Goal: Transaction & Acquisition: Purchase product/service

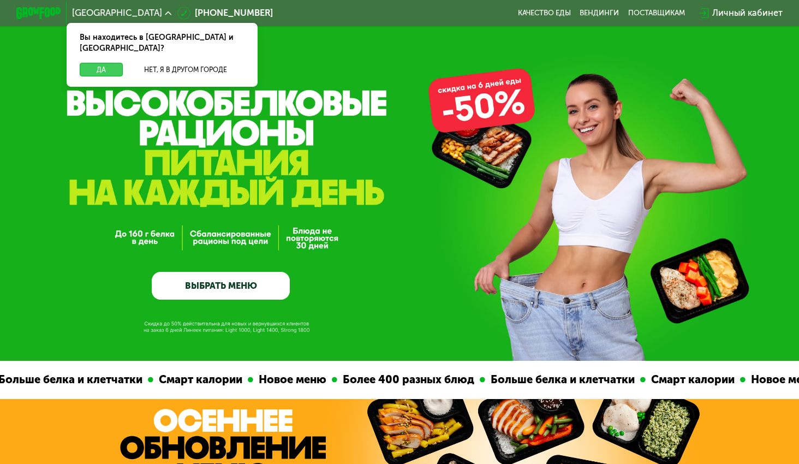
click at [101, 63] on button "Да" at bounding box center [101, 69] width 43 height 13
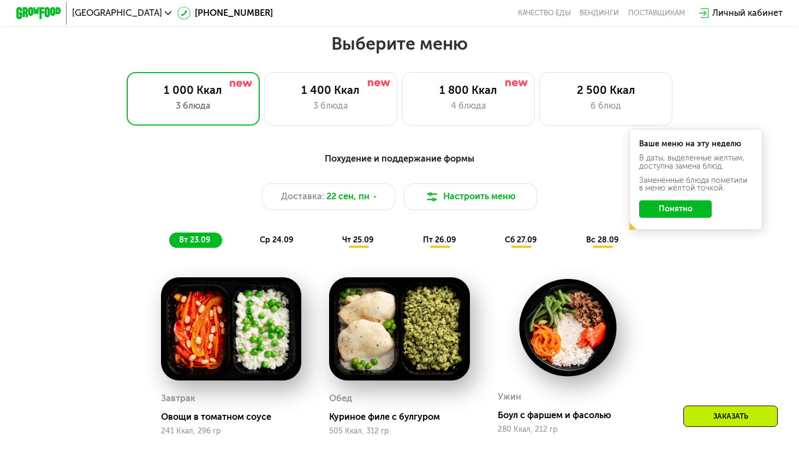
scroll to position [700, 0]
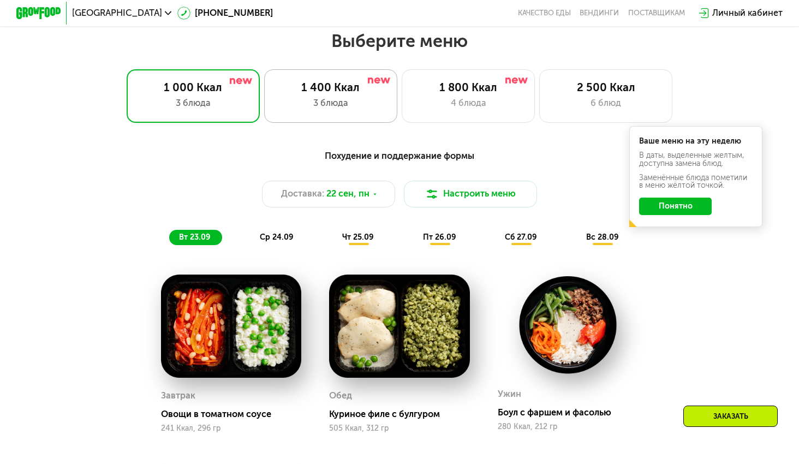
click at [337, 83] on div "1 400 Ккал" at bounding box center [331, 87] width 110 height 13
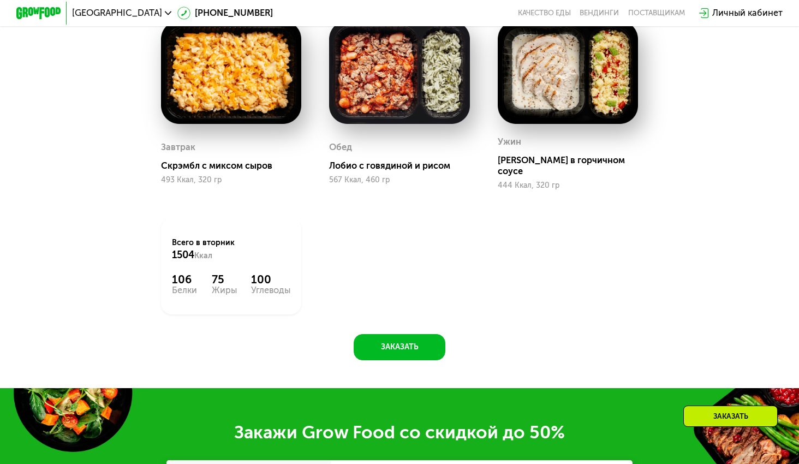
scroll to position [777, 0]
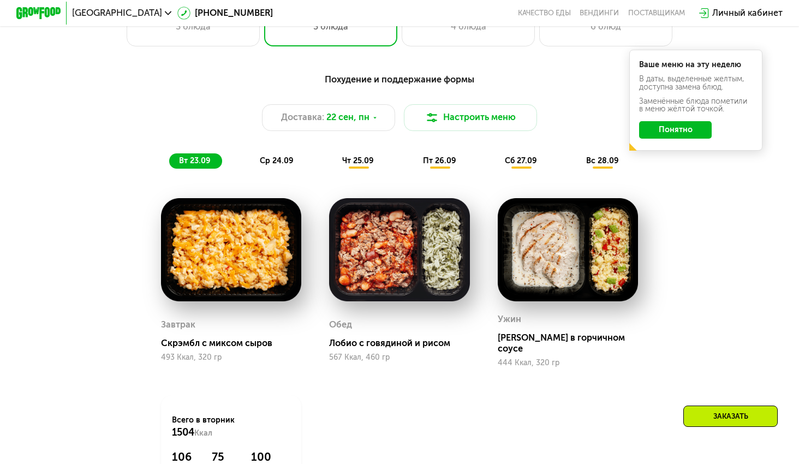
click at [273, 157] on span "ср 24.09" at bounding box center [277, 160] width 34 height 9
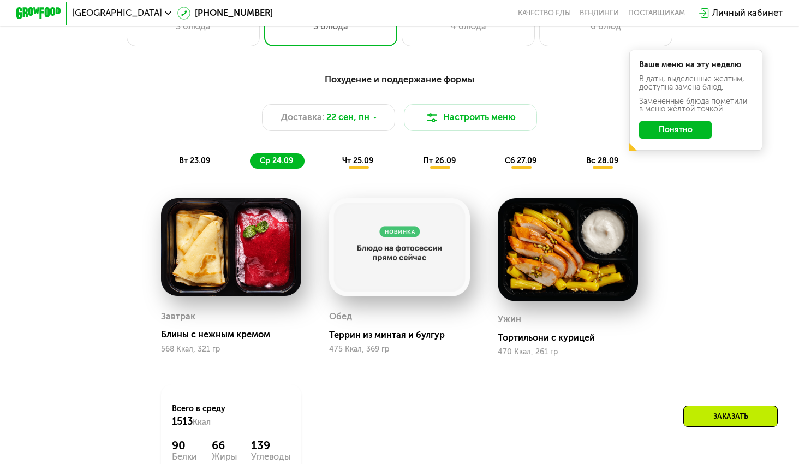
click at [365, 164] on span "чт 25.09" at bounding box center [358, 160] width 32 height 9
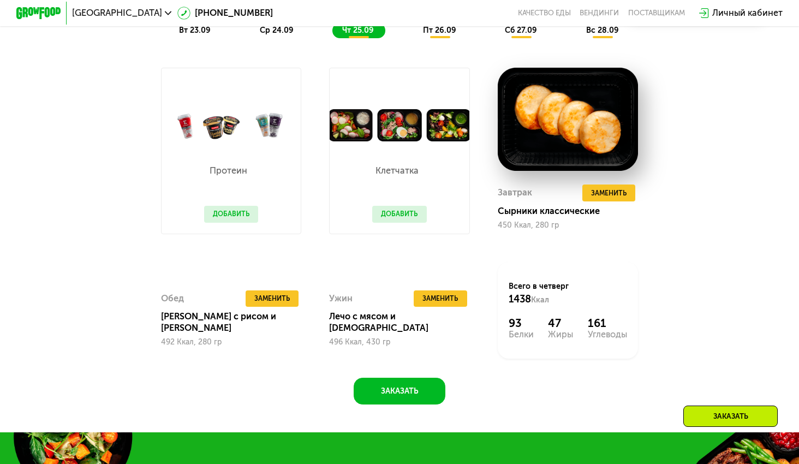
scroll to position [908, 0]
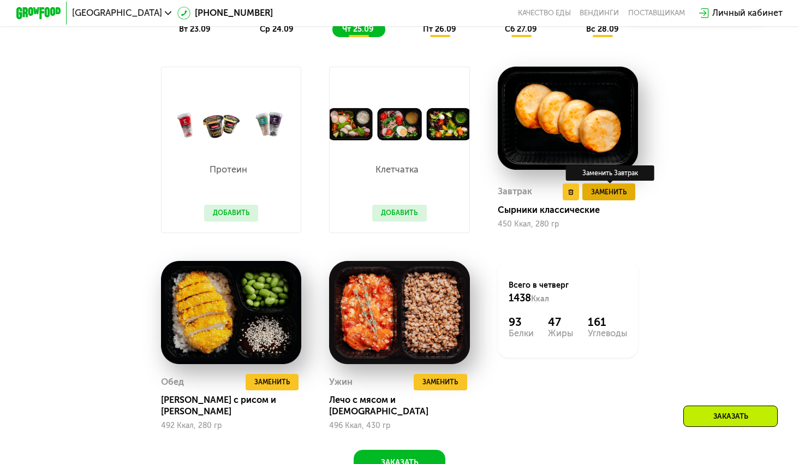
click at [606, 193] on span "Заменить" at bounding box center [608, 192] width 35 height 11
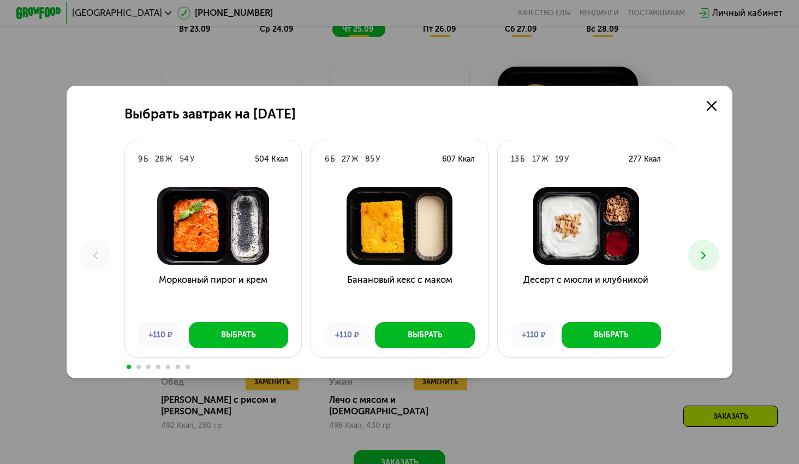
click at [696, 258] on button at bounding box center [703, 255] width 31 height 31
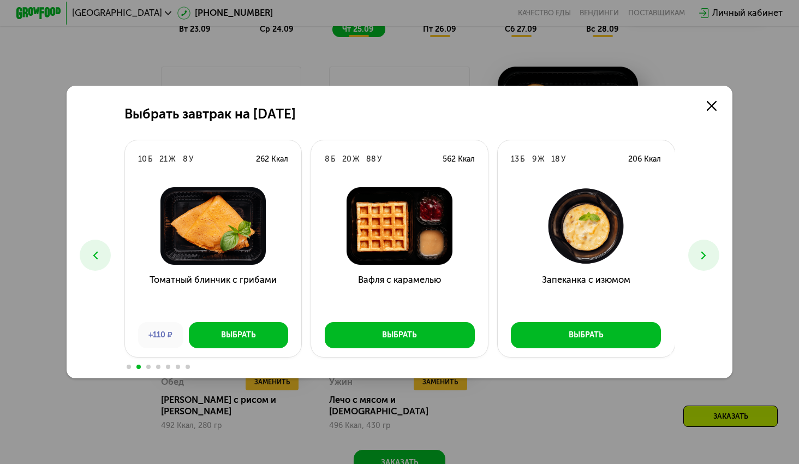
click at [691, 263] on button at bounding box center [703, 255] width 31 height 31
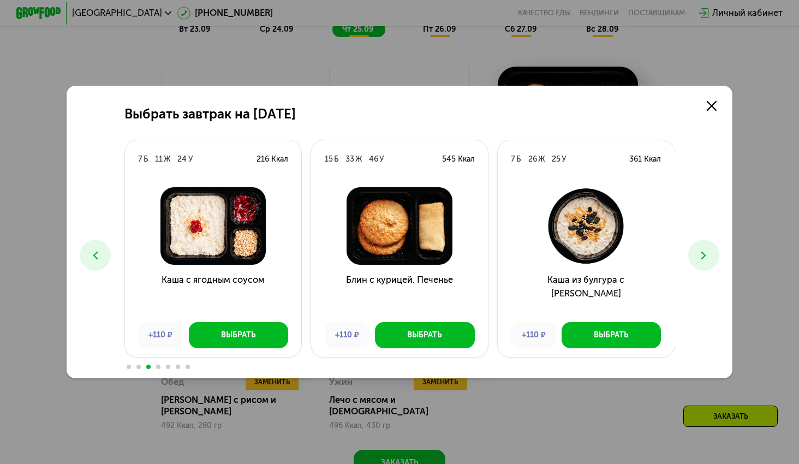
click at [691, 263] on button at bounding box center [703, 255] width 31 height 31
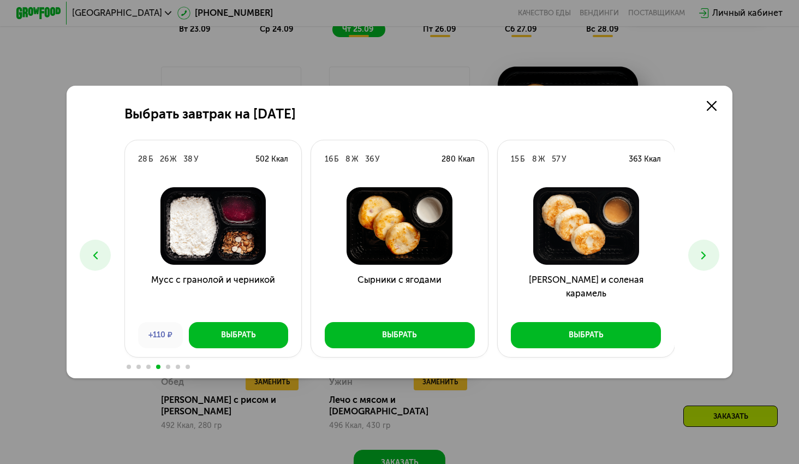
click at [694, 254] on button at bounding box center [703, 255] width 31 height 31
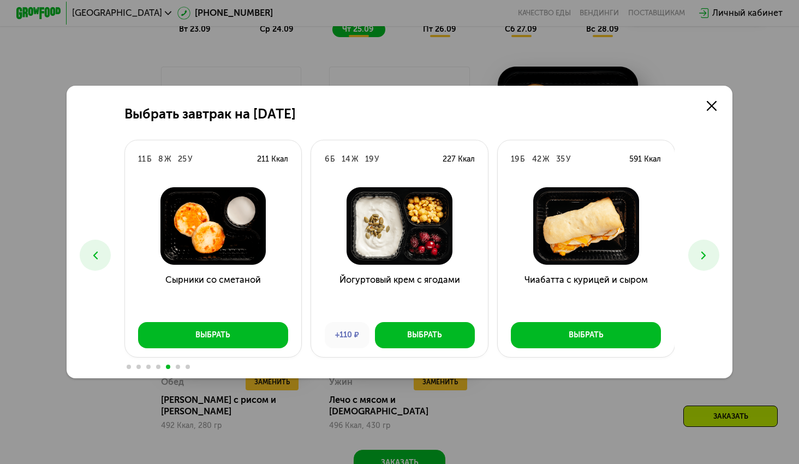
click at [697, 254] on icon at bounding box center [703, 255] width 13 height 13
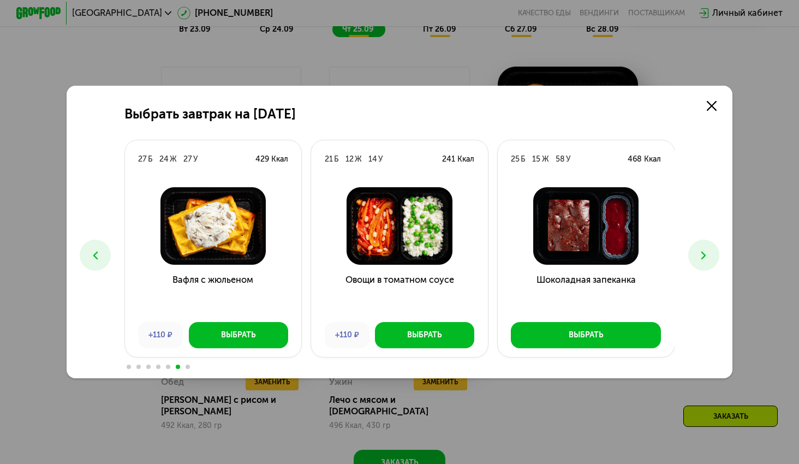
click at [103, 252] on button at bounding box center [95, 255] width 31 height 31
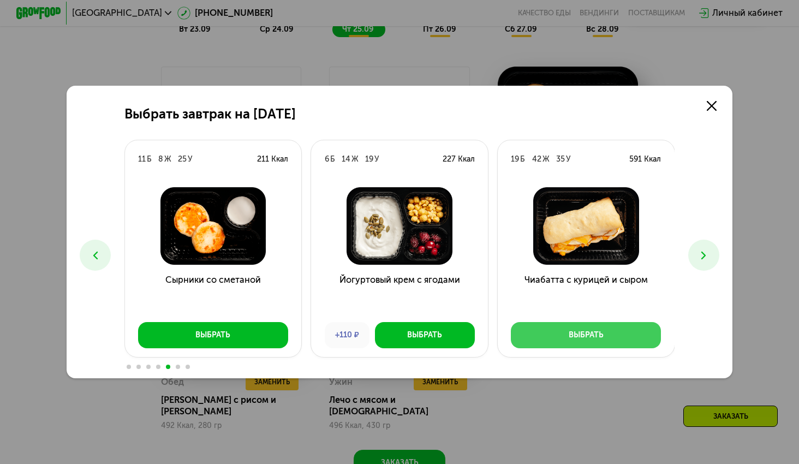
click at [594, 339] on div "Выбрать" at bounding box center [586, 335] width 35 height 11
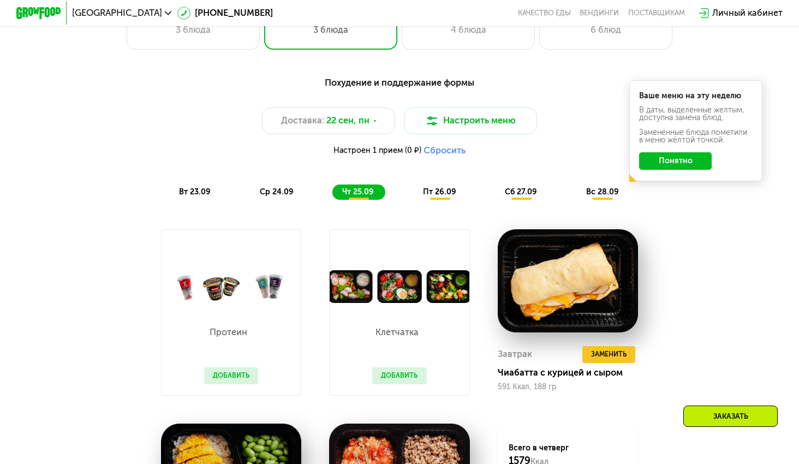
scroll to position [774, 0]
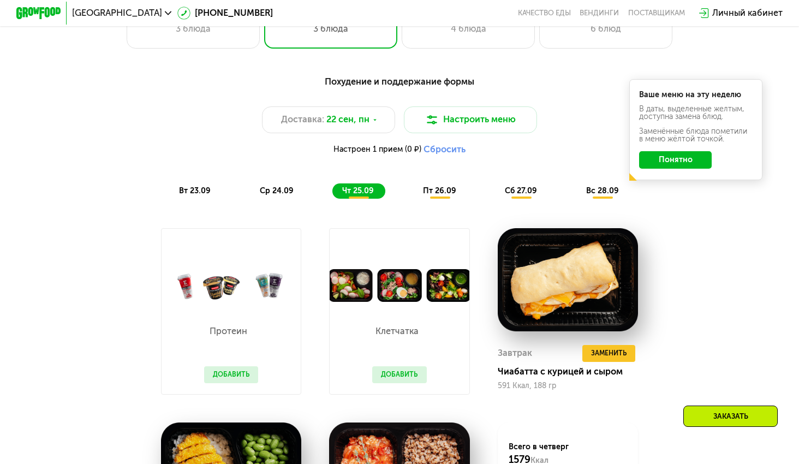
click at [426, 188] on span "пт 26.09" at bounding box center [439, 190] width 33 height 9
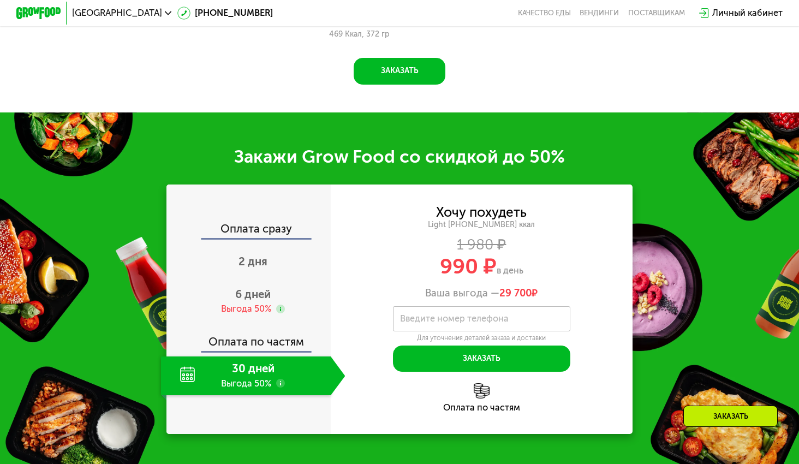
scroll to position [1344, 0]
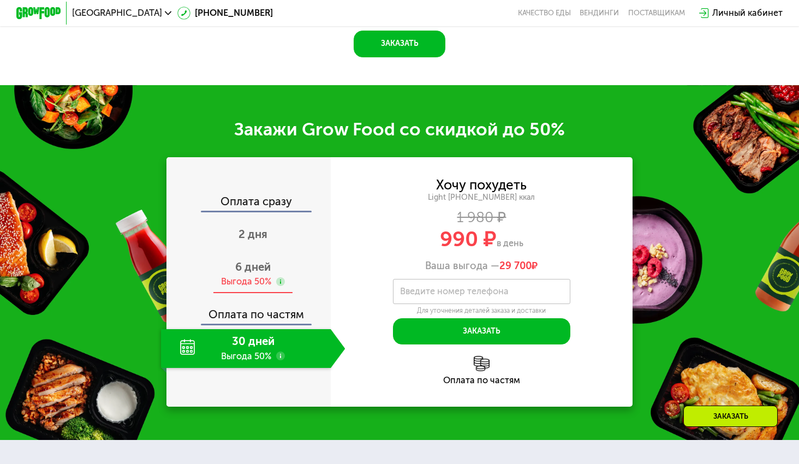
click at [264, 270] on span "6 дней" at bounding box center [252, 266] width 35 height 13
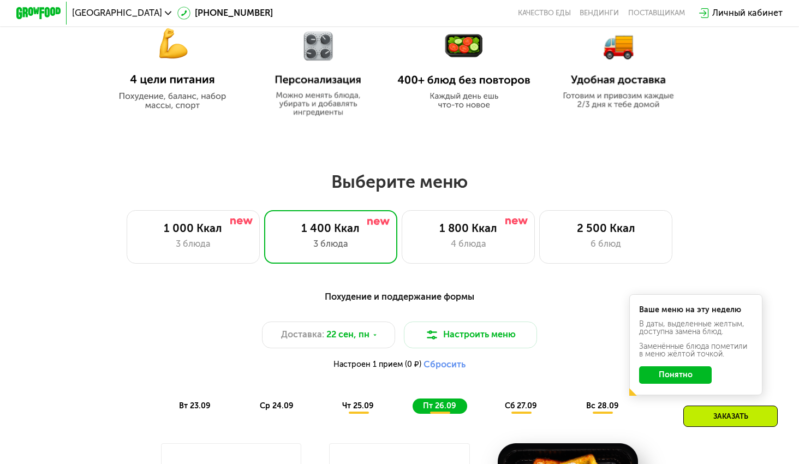
scroll to position [558, 0]
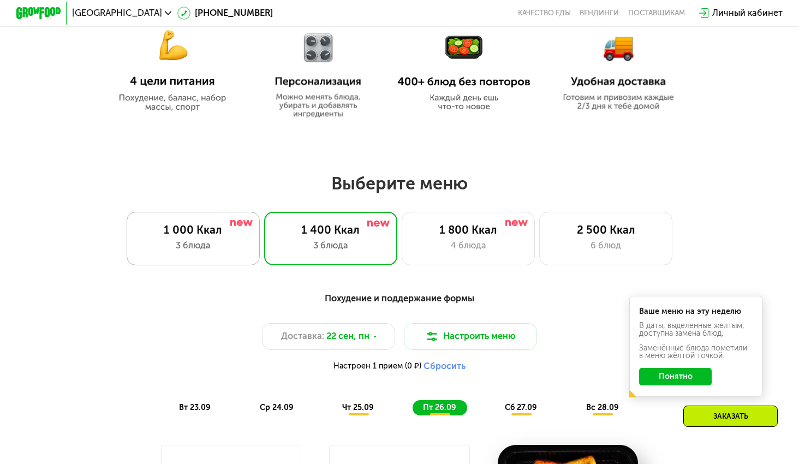
click at [212, 247] on div "3 блюда" at bounding box center [193, 245] width 110 height 13
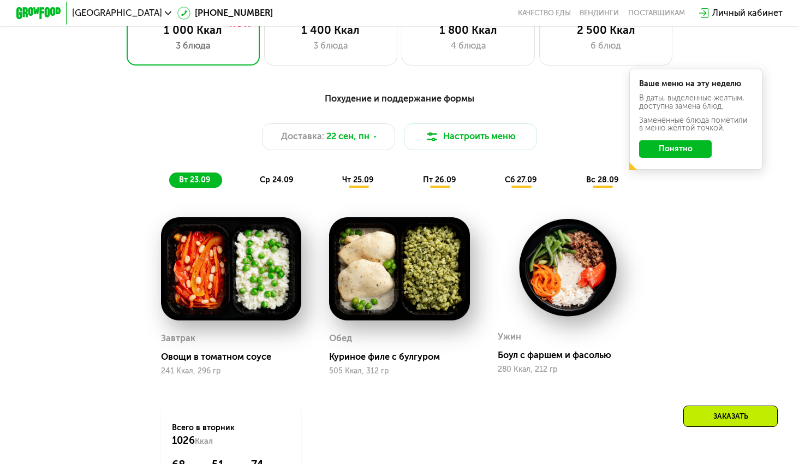
scroll to position [809, 0]
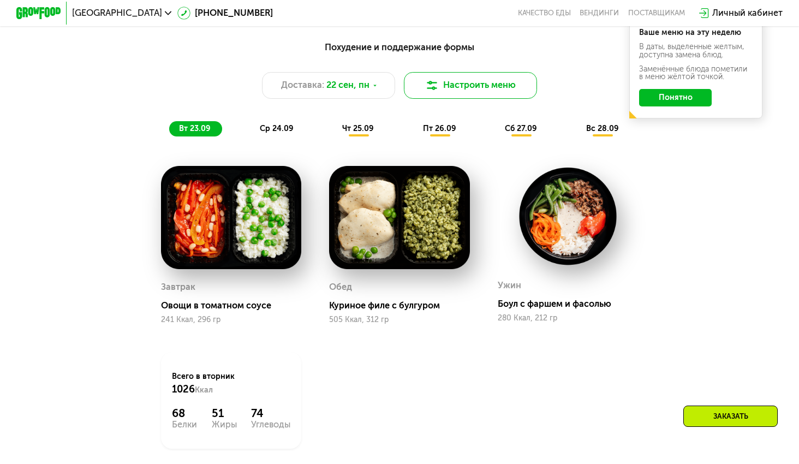
click at [436, 86] on img at bounding box center [431, 85] width 13 height 13
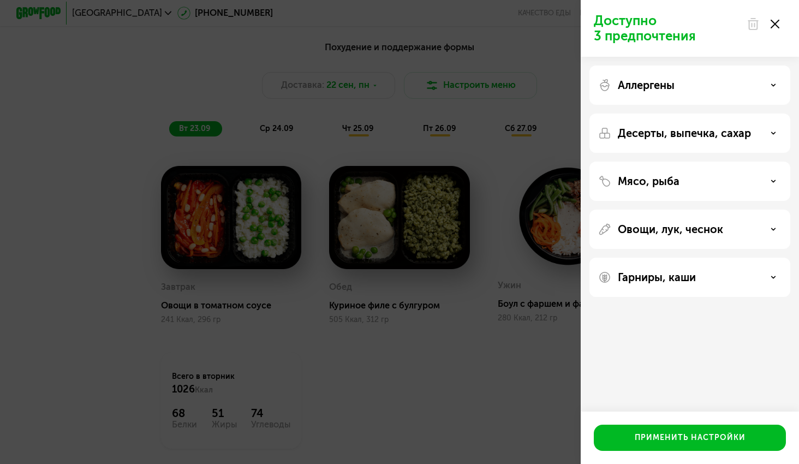
click at [723, 133] on p "Десерты, выпечка, сахар" at bounding box center [684, 133] width 133 height 13
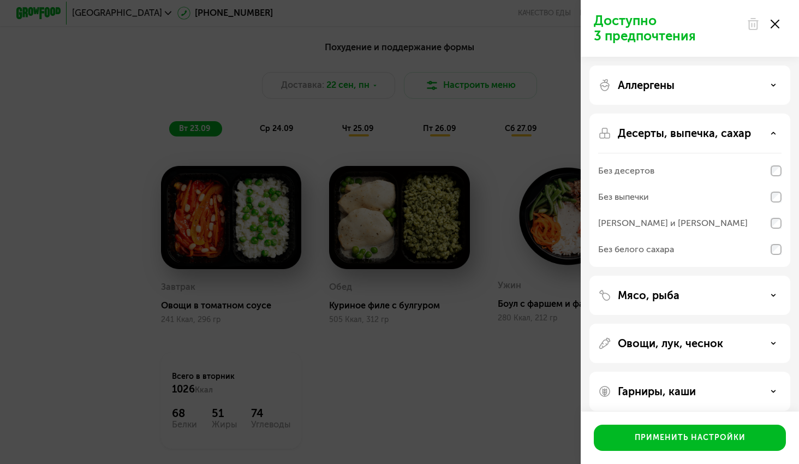
click at [690, 301] on div "Мясо, рыба" at bounding box center [689, 295] width 183 height 13
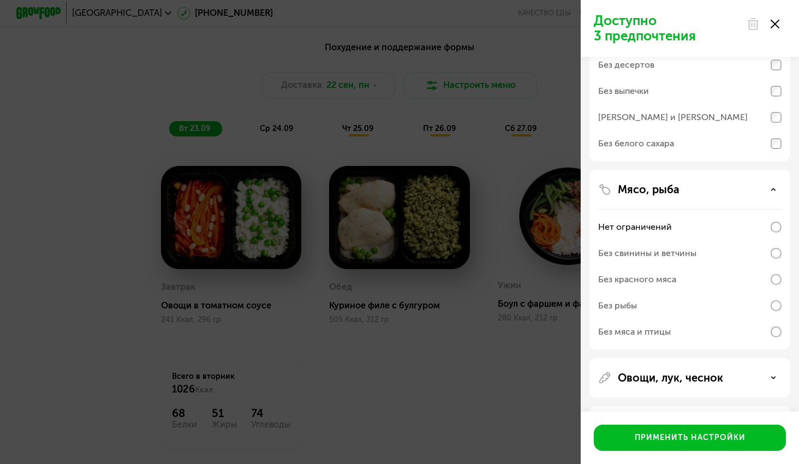
scroll to position [105, 0]
click at [690, 304] on div "Без рыбы" at bounding box center [689, 307] width 183 height 26
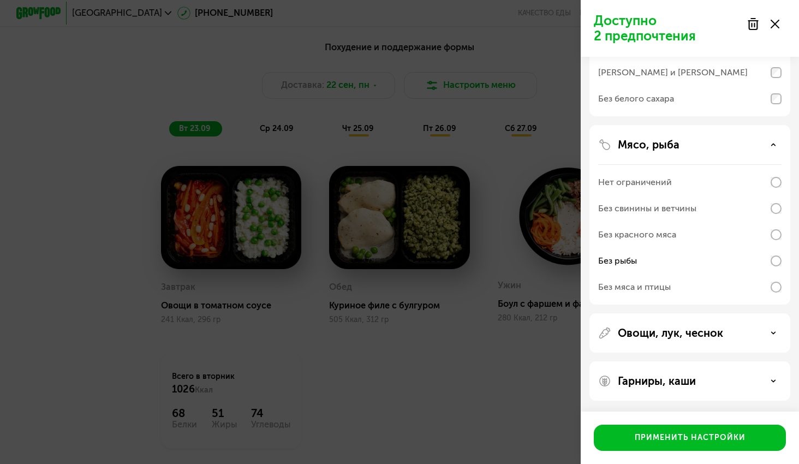
click at [682, 381] on p "Гарниры, каши" at bounding box center [657, 380] width 78 height 13
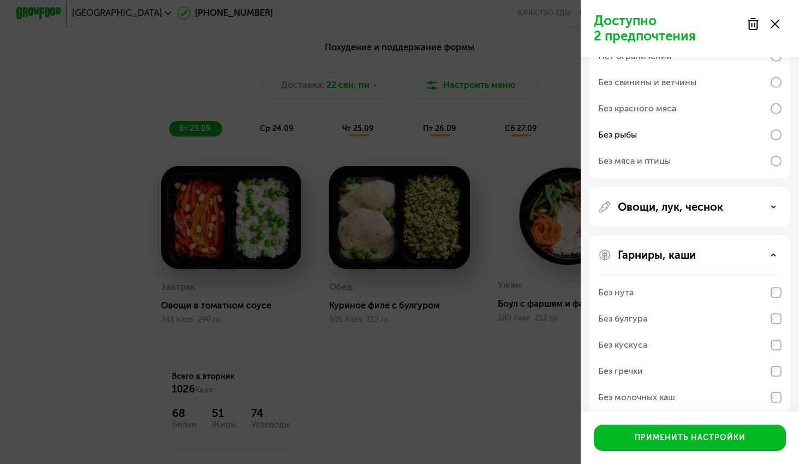
scroll to position [275, 0]
click at [659, 400] on div "Без молочных каш" at bounding box center [636, 398] width 77 height 13
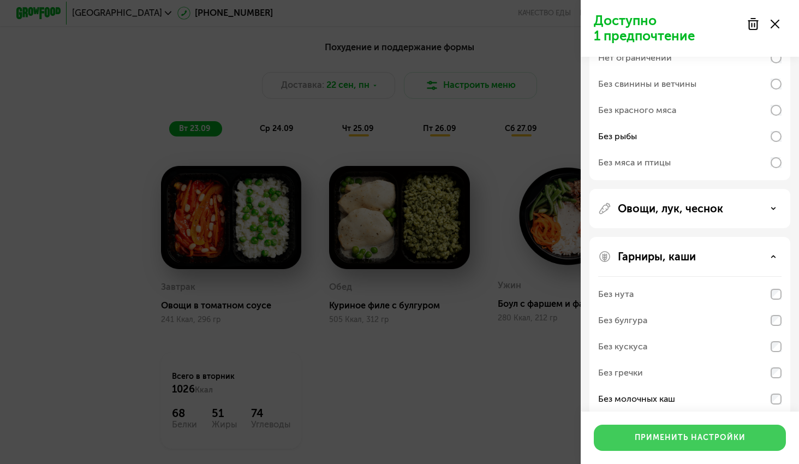
click at [658, 432] on div "Применить настройки" at bounding box center [690, 437] width 111 height 11
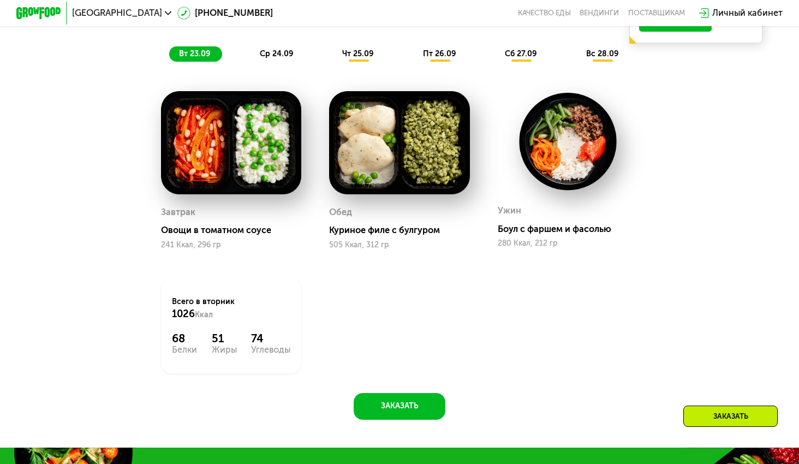
scroll to position [1085, 0]
